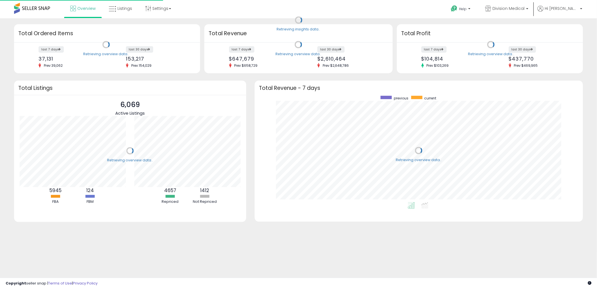
scroll to position [106, 317]
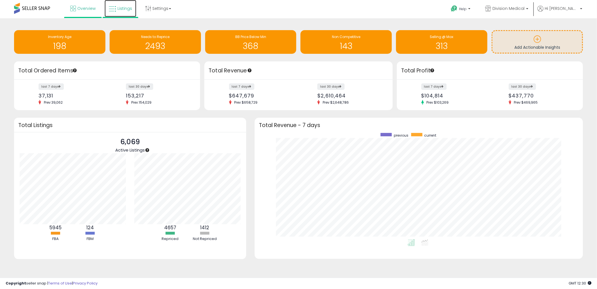
click at [122, 7] on span "Listings" at bounding box center [125, 9] width 15 height 6
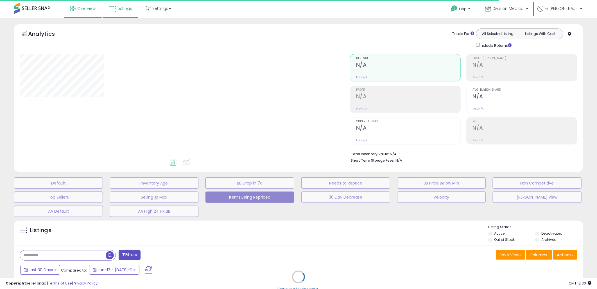
select select "**"
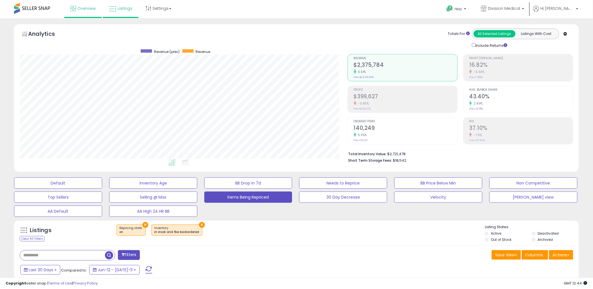
scroll to position [115, 328]
